Goal: Task Accomplishment & Management: Use online tool/utility

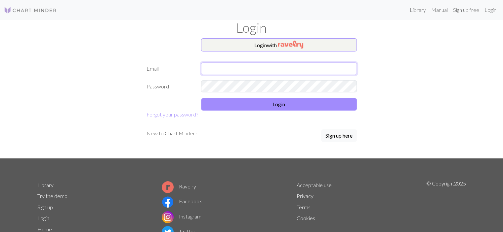
type input "[PERSON_NAME][EMAIL_ADDRESS][PERSON_NAME][PERSON_NAME][DOMAIN_NAME]"
drag, startPoint x: 1424, startPoint y: 2, endPoint x: 315, endPoint y: 111, distance: 1113.4
click at [315, 111] on form "Login with Email [PERSON_NAME][EMAIL_ADDRESS][PERSON_NAME][PERSON_NAME][DOMAIN_…" at bounding box center [251, 78] width 210 height 80
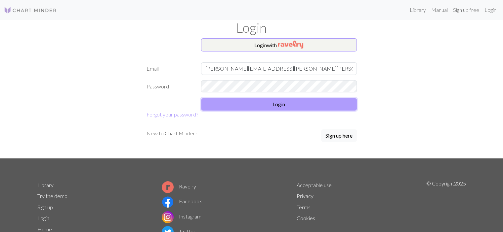
click at [291, 106] on button "Login" at bounding box center [279, 104] width 156 height 13
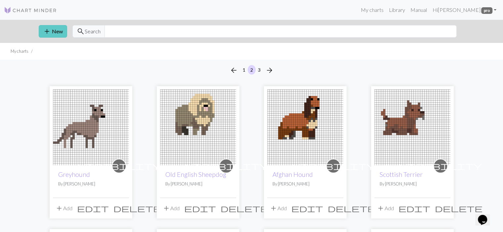
click at [53, 33] on button "add New" at bounding box center [53, 31] width 28 height 13
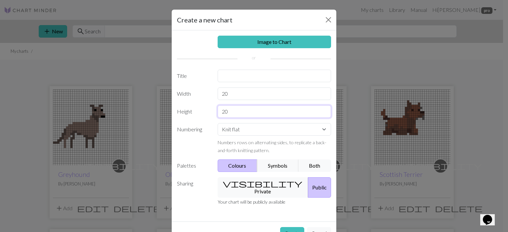
click at [241, 111] on input "20" at bounding box center [275, 111] width 114 height 13
type input "2"
type input "8"
drag, startPoint x: 234, startPoint y: 94, endPoint x: 209, endPoint y: 92, distance: 25.2
click at [209, 92] on div "Width 20" at bounding box center [254, 94] width 162 height 13
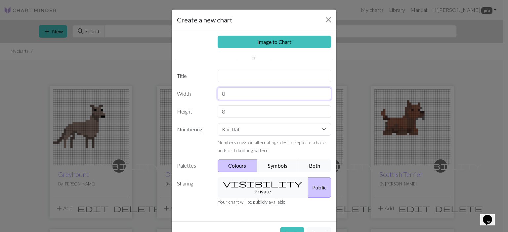
type input "8"
click at [236, 77] on input "text" at bounding box center [275, 76] width 114 height 13
type input "Flower"
click at [293, 227] on button "Create" at bounding box center [292, 233] width 24 height 13
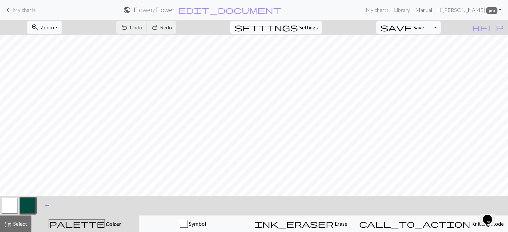
click at [46, 203] on span "add" at bounding box center [47, 205] width 8 height 9
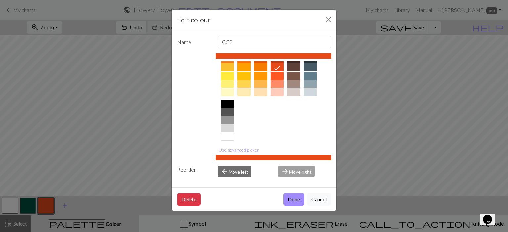
scroll to position [104, 0]
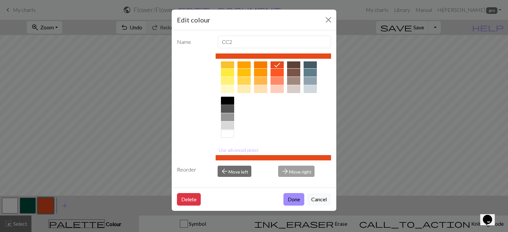
click at [231, 100] on div at bounding box center [227, 101] width 13 height 8
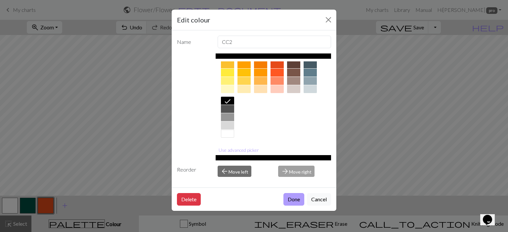
click at [292, 200] on button "Done" at bounding box center [293, 199] width 21 height 13
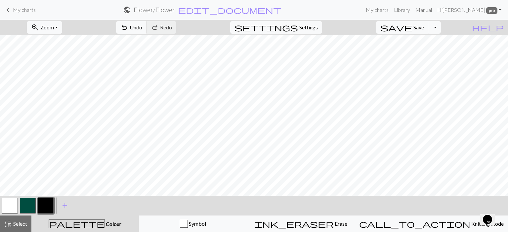
click at [23, 208] on button "button" at bounding box center [28, 206] width 16 height 16
click at [65, 209] on span "add" at bounding box center [65, 205] width 8 height 9
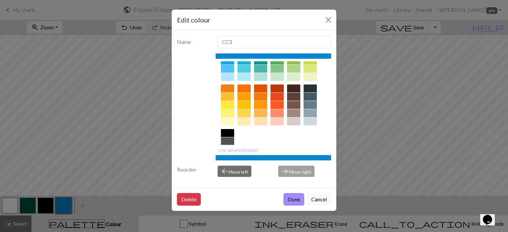
scroll to position [75, 0]
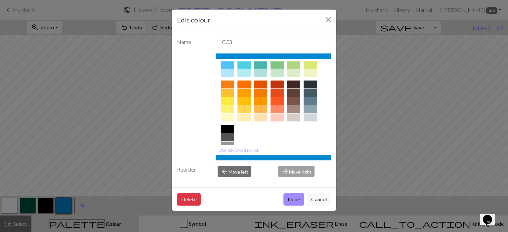
click at [232, 100] on div at bounding box center [227, 101] width 13 height 8
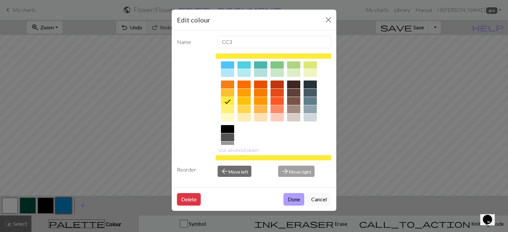
click at [297, 203] on button "Done" at bounding box center [293, 199] width 21 height 13
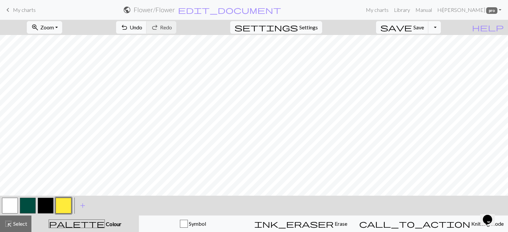
click at [21, 207] on button "button" at bounding box center [28, 206] width 16 height 16
click at [28, 208] on button "button" at bounding box center [28, 206] width 16 height 16
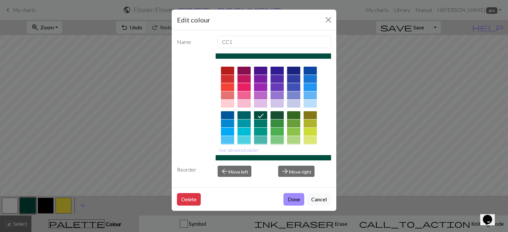
click at [240, 132] on div at bounding box center [243, 132] width 13 height 8
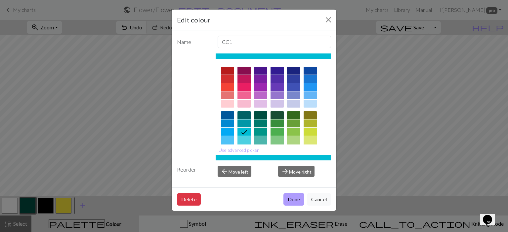
click at [296, 201] on button "Done" at bounding box center [293, 199] width 21 height 13
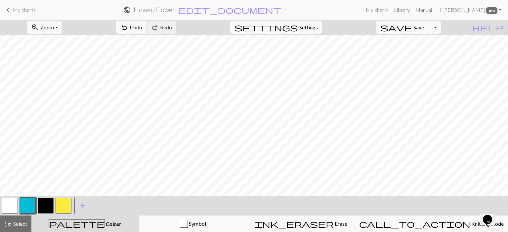
click at [59, 200] on button "button" at bounding box center [64, 206] width 16 height 16
click at [38, 206] on button "button" at bounding box center [46, 206] width 16 height 16
click at [11, 205] on button "button" at bounding box center [10, 206] width 16 height 16
click at [44, 208] on button "button" at bounding box center [46, 206] width 16 height 16
click at [11, 209] on button "button" at bounding box center [10, 206] width 16 height 16
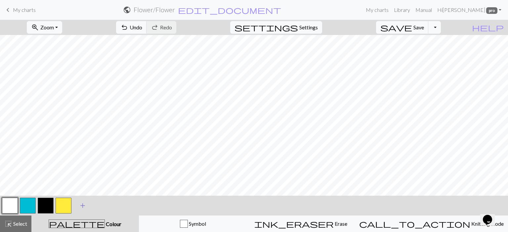
click at [81, 203] on span "add" at bounding box center [83, 205] width 8 height 9
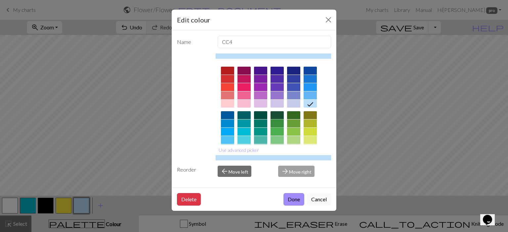
click at [276, 123] on div at bounding box center [276, 124] width 13 height 8
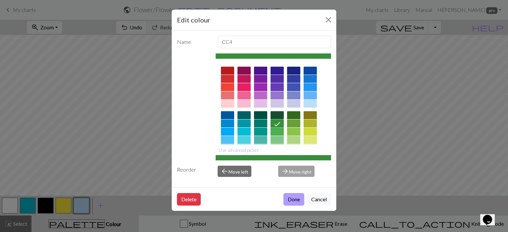
click at [293, 200] on button "Done" at bounding box center [293, 199] width 21 height 13
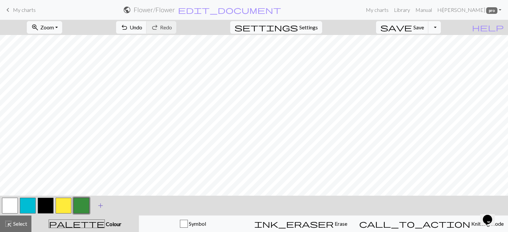
click at [102, 204] on span "add" at bounding box center [101, 205] width 8 height 9
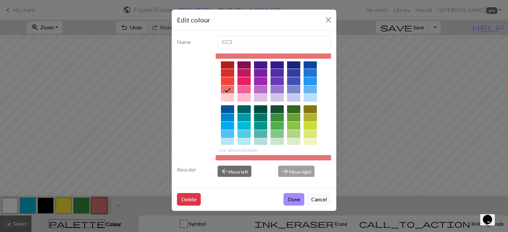
scroll to position [0, 0]
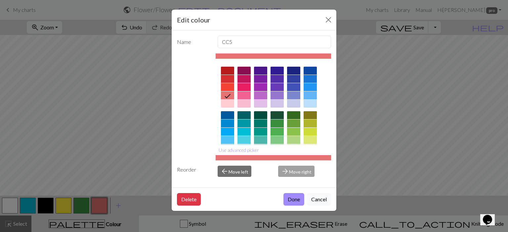
click at [238, 105] on div at bounding box center [243, 104] width 13 height 8
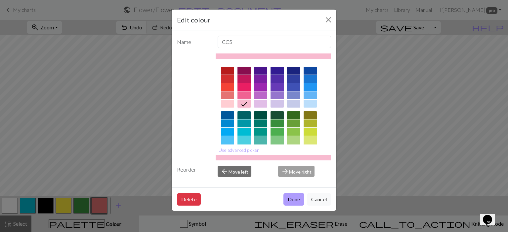
click at [288, 199] on button "Done" at bounding box center [293, 199] width 21 height 13
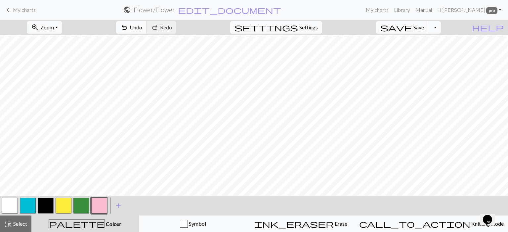
click at [86, 205] on button "button" at bounding box center [81, 206] width 16 height 16
click at [98, 207] on button "button" at bounding box center [99, 206] width 16 height 16
click at [49, 207] on button "button" at bounding box center [46, 206] width 16 height 16
click at [103, 206] on button "button" at bounding box center [99, 206] width 16 height 16
click at [77, 208] on button "button" at bounding box center [81, 206] width 16 height 16
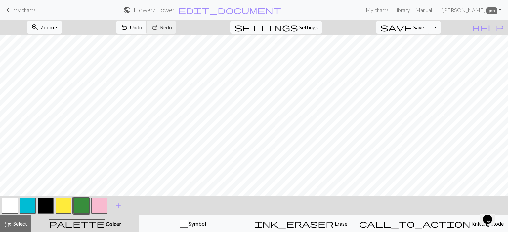
click at [102, 205] on button "button" at bounding box center [99, 206] width 16 height 16
click at [232, 10] on span "edit_document" at bounding box center [229, 9] width 103 height 9
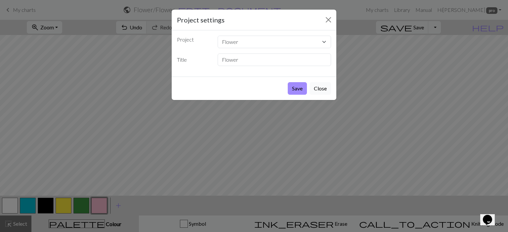
click at [316, 87] on button "Close" at bounding box center [319, 88] width 21 height 13
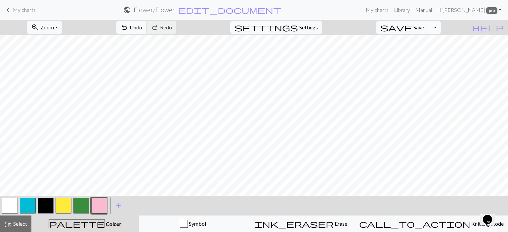
click at [441, 31] on button "Toggle Dropdown" at bounding box center [434, 27] width 13 height 13
click at [318, 29] on span "Settings" at bounding box center [308, 27] width 19 height 8
select select "aran"
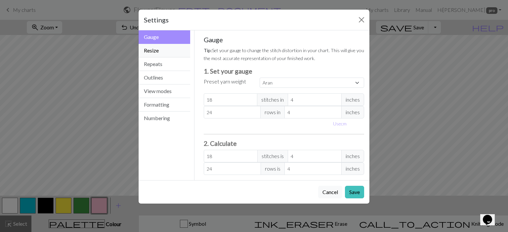
click at [160, 54] on button "Resize" at bounding box center [165, 51] width 52 height 14
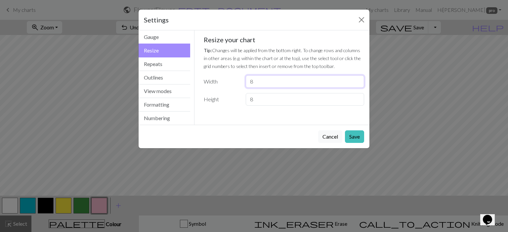
click at [266, 80] on input "8" at bounding box center [305, 81] width 118 height 13
type input "54"
click at [356, 136] on button "Save" at bounding box center [354, 137] width 19 height 13
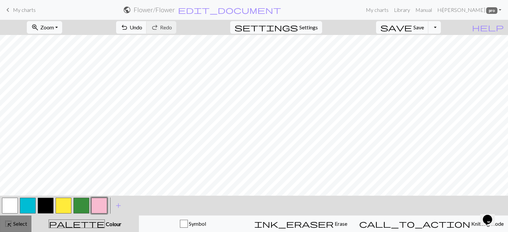
click at [15, 224] on span "Select" at bounding box center [19, 224] width 15 height 6
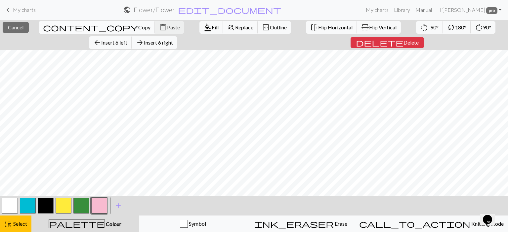
click at [48, 31] on button "content_copy Copy" at bounding box center [97, 27] width 116 height 13
click at [167, 24] on span "Paste" at bounding box center [173, 27] width 13 height 6
click at [63, 207] on button "button" at bounding box center [64, 206] width 16 height 16
click at [12, 28] on span "Cancel" at bounding box center [16, 27] width 16 height 6
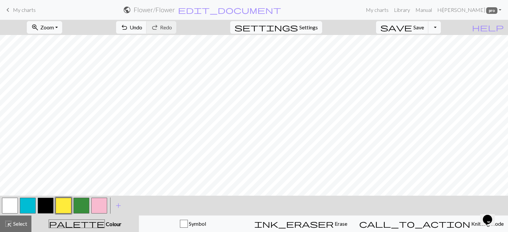
click at [27, 206] on button "button" at bounding box center [28, 206] width 16 height 16
click at [63, 207] on button "button" at bounding box center [64, 206] width 16 height 16
click at [46, 208] on button "button" at bounding box center [46, 206] width 16 height 16
click at [30, 205] on button "button" at bounding box center [28, 206] width 16 height 16
click at [62, 210] on button "button" at bounding box center [64, 206] width 16 height 16
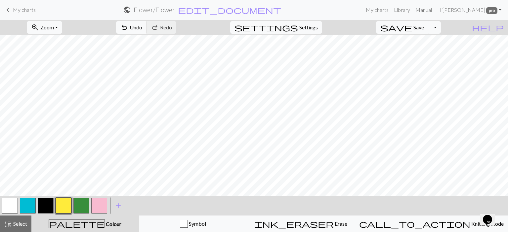
click at [48, 203] on button "button" at bounding box center [46, 206] width 16 height 16
click at [29, 204] on button "button" at bounding box center [28, 206] width 16 height 16
click at [70, 204] on button "button" at bounding box center [64, 206] width 16 height 16
click at [61, 209] on button "button" at bounding box center [64, 206] width 16 height 16
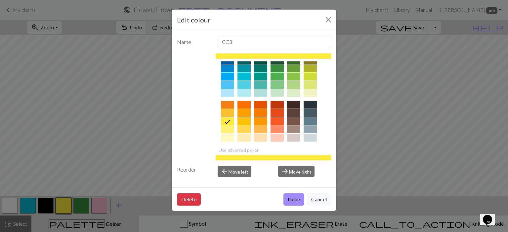
scroll to position [56, 0]
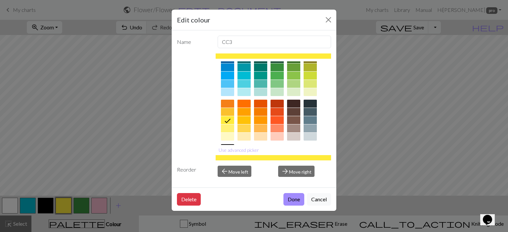
click at [230, 128] on div at bounding box center [227, 129] width 13 height 8
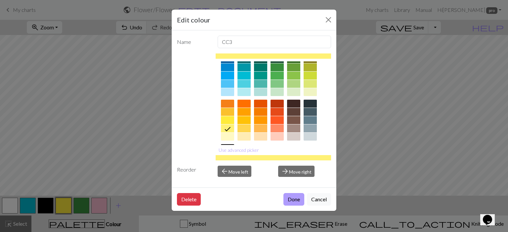
click at [291, 201] on button "Done" at bounding box center [293, 199] width 21 height 13
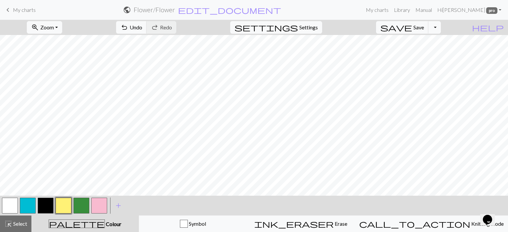
click at [32, 205] on button "button" at bounding box center [28, 206] width 16 height 16
click at [26, 206] on button "button" at bounding box center [28, 206] width 16 height 16
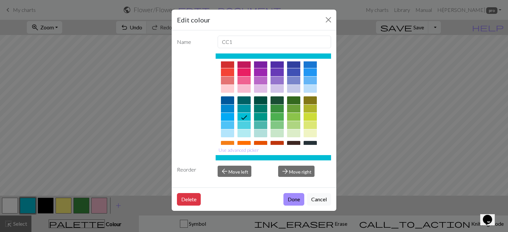
scroll to position [20, 0]
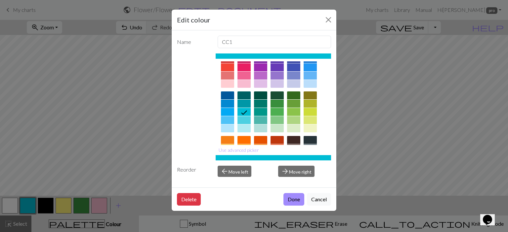
click at [245, 120] on div at bounding box center [243, 120] width 13 height 8
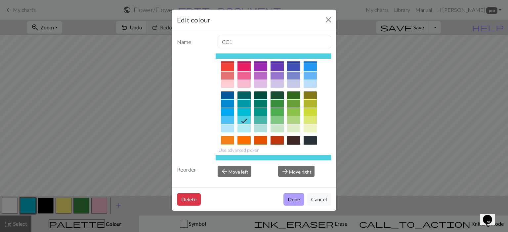
click at [291, 198] on button "Done" at bounding box center [293, 199] width 21 height 13
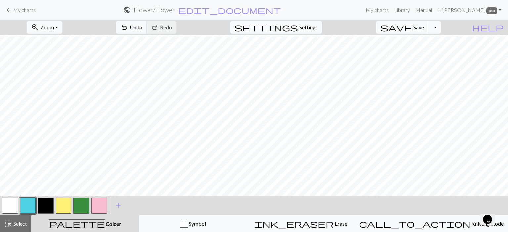
click at [82, 202] on button "button" at bounding box center [81, 206] width 16 height 16
click at [21, 223] on span "Select" at bounding box center [19, 224] width 15 height 6
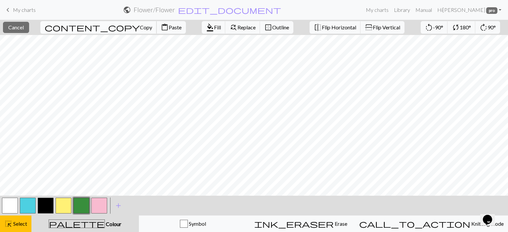
click at [140, 27] on span "Copy" at bounding box center [146, 27] width 12 height 6
click at [169, 29] on span "Paste" at bounding box center [175, 27] width 13 height 6
click at [44, 203] on button "button" at bounding box center [46, 206] width 16 height 16
click at [24, 28] on span "Cancel" at bounding box center [16, 27] width 16 height 6
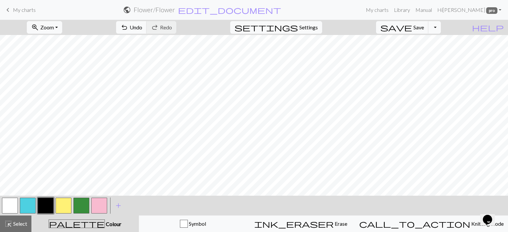
click at [48, 207] on button "button" at bounding box center [46, 206] width 16 height 16
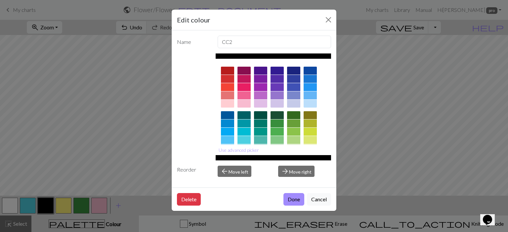
click at [441, 128] on div "Edit colour Name CC2 Use advanced picker Reorder arrow_back Move left arrow_for…" at bounding box center [254, 116] width 508 height 232
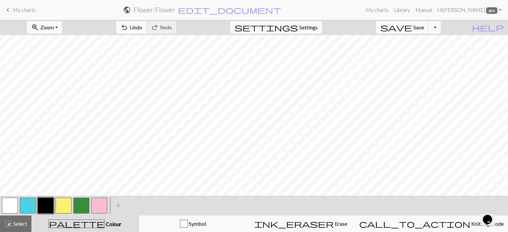
click at [85, 206] on button "button" at bounding box center [81, 206] width 16 height 16
click at [48, 207] on button "button" at bounding box center [46, 206] width 16 height 16
click at [79, 207] on button "button" at bounding box center [81, 206] width 16 height 16
click at [102, 211] on button "button" at bounding box center [99, 206] width 16 height 16
click at [83, 209] on button "button" at bounding box center [81, 206] width 16 height 16
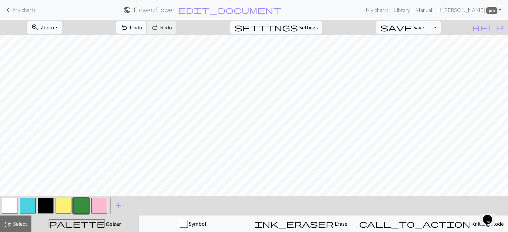
click at [147, 33] on button "undo Undo Undo" at bounding box center [131, 27] width 31 height 13
click at [147, 27] on button "undo Undo Undo" at bounding box center [131, 27] width 31 height 13
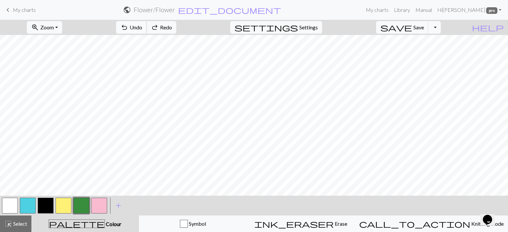
click at [147, 27] on button "undo Undo Undo" at bounding box center [131, 27] width 31 height 13
click at [49, 201] on button "button" at bounding box center [46, 206] width 16 height 16
click at [101, 203] on button "button" at bounding box center [99, 206] width 16 height 16
click at [81, 206] on button "button" at bounding box center [81, 206] width 16 height 16
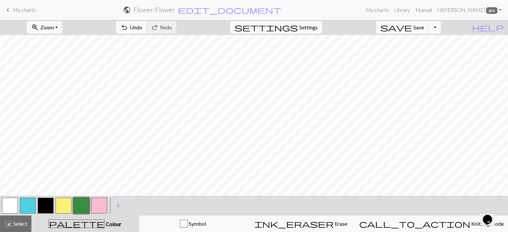
click at [99, 202] on button "button" at bounding box center [99, 206] width 16 height 16
click at [82, 202] on button "button" at bounding box center [81, 206] width 16 height 16
click at [49, 210] on button "button" at bounding box center [46, 206] width 16 height 16
click at [99, 204] on button "button" at bounding box center [99, 206] width 16 height 16
click at [83, 205] on button "button" at bounding box center [81, 206] width 16 height 16
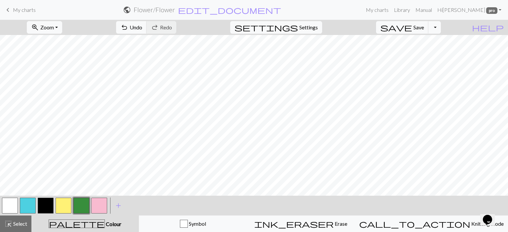
click at [96, 204] on button "button" at bounding box center [99, 206] width 16 height 16
click at [80, 207] on button "button" at bounding box center [81, 206] width 16 height 16
click at [97, 205] on button "button" at bounding box center [99, 206] width 16 height 16
click at [41, 205] on button "button" at bounding box center [46, 206] width 16 height 16
click at [82, 207] on button "button" at bounding box center [81, 206] width 16 height 16
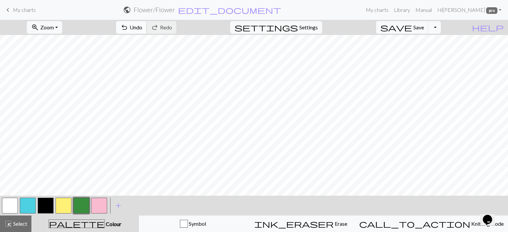
click at [142, 26] on span "Undo" at bounding box center [136, 27] width 13 height 6
click at [99, 205] on button "button" at bounding box center [99, 206] width 16 height 16
click at [101, 208] on button "button" at bounding box center [99, 206] width 16 height 16
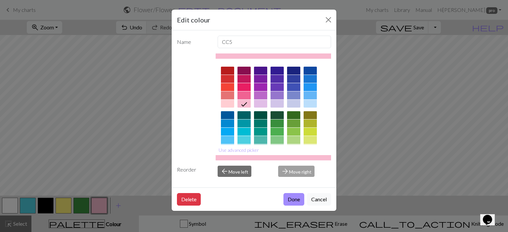
click at [245, 93] on div at bounding box center [243, 96] width 13 height 8
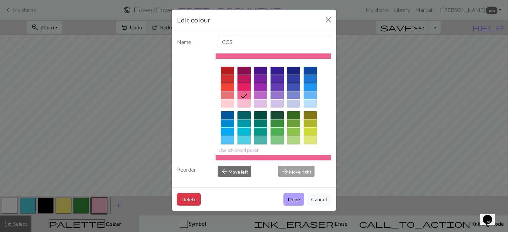
click at [292, 202] on button "Done" at bounding box center [293, 199] width 21 height 13
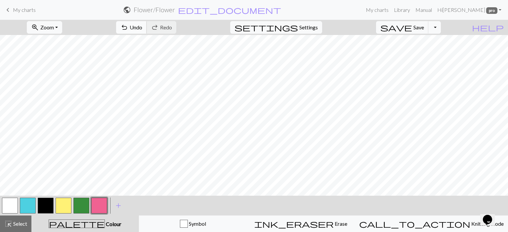
click at [128, 27] on span "undo" at bounding box center [124, 27] width 8 height 9
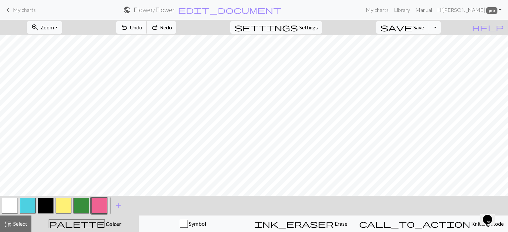
click at [128, 27] on span "undo" at bounding box center [124, 27] width 8 height 9
click at [142, 25] on span "Undo" at bounding box center [136, 27] width 13 height 6
click at [128, 30] on span "undo" at bounding box center [124, 27] width 8 height 9
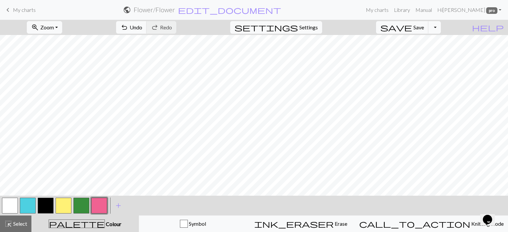
click at [82, 209] on button "button" at bounding box center [81, 206] width 16 height 16
click at [142, 26] on span "Undo" at bounding box center [136, 27] width 13 height 6
click at [51, 202] on button "button" at bounding box center [46, 206] width 16 height 16
click at [142, 27] on span "Undo" at bounding box center [136, 27] width 13 height 6
click at [142, 25] on span "Undo" at bounding box center [136, 27] width 13 height 6
